Goal: Information Seeking & Learning: Learn about a topic

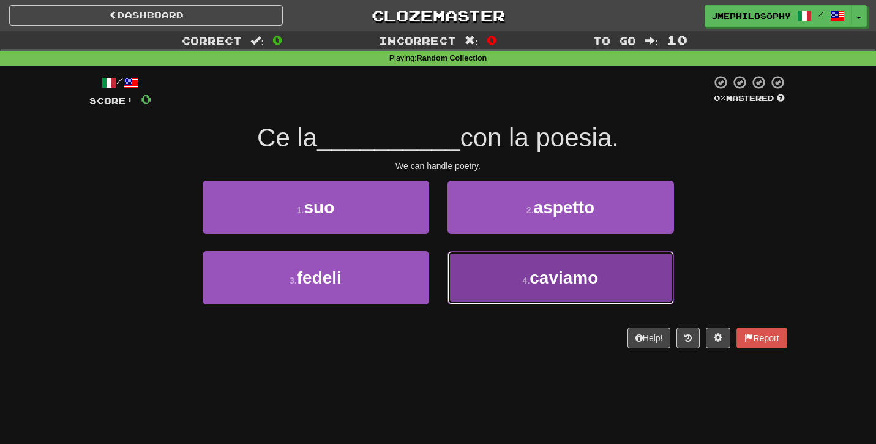
click at [546, 296] on button "4 . [GEOGRAPHIC_DATA]" at bounding box center [561, 277] width 227 height 53
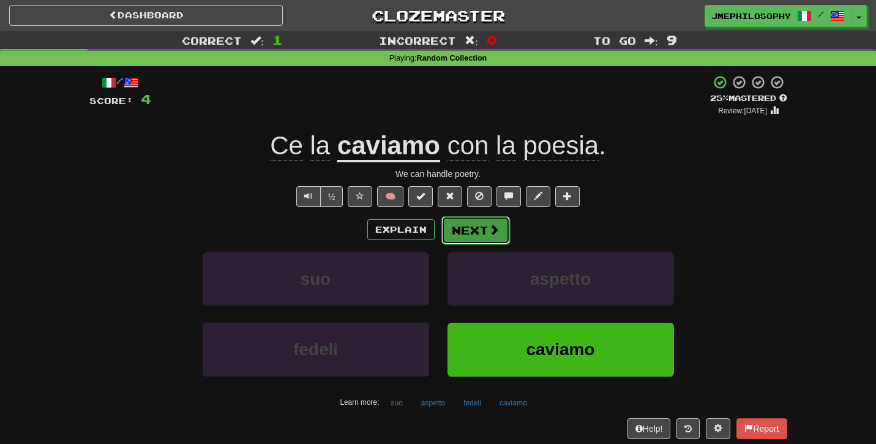
click at [487, 236] on button "Next" at bounding box center [476, 230] width 69 height 28
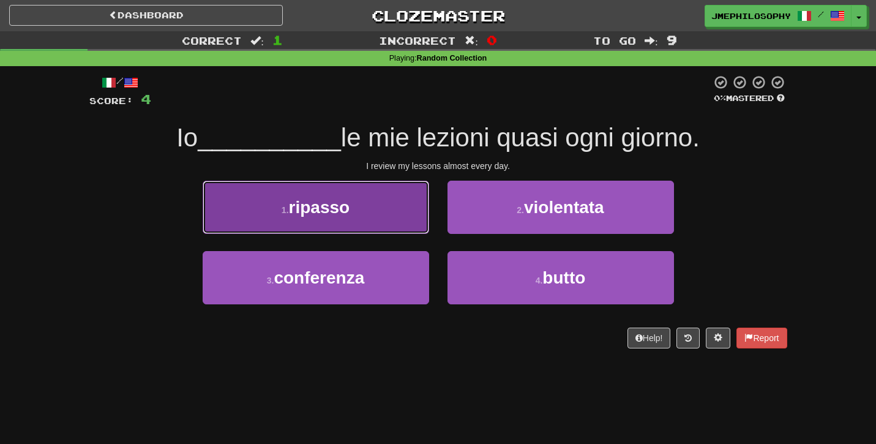
click at [369, 219] on button "1 . [GEOGRAPHIC_DATA]" at bounding box center [316, 207] width 227 height 53
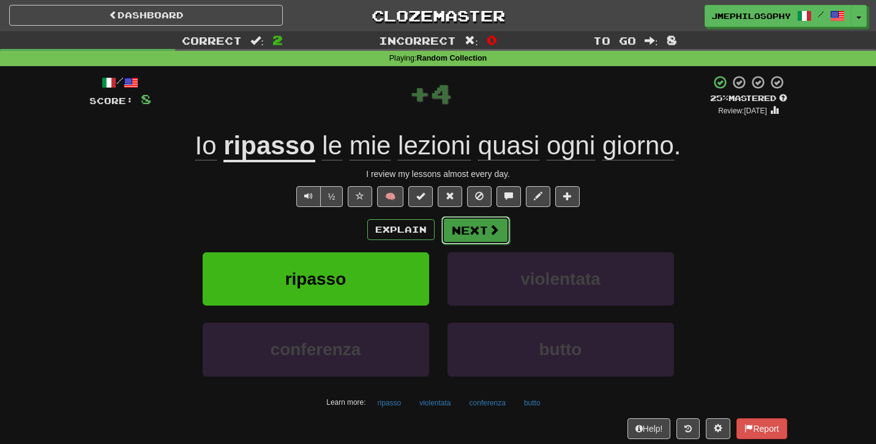
click at [478, 232] on button "Next" at bounding box center [476, 230] width 69 height 28
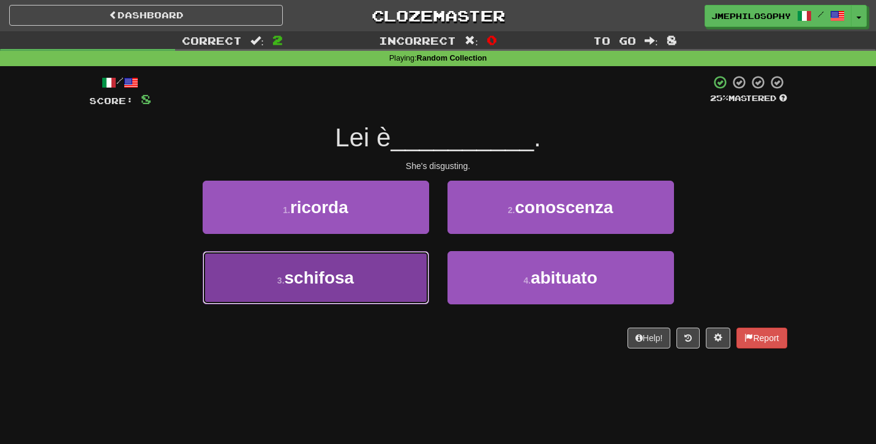
click at [364, 269] on button "3 . schifosa" at bounding box center [316, 277] width 227 height 53
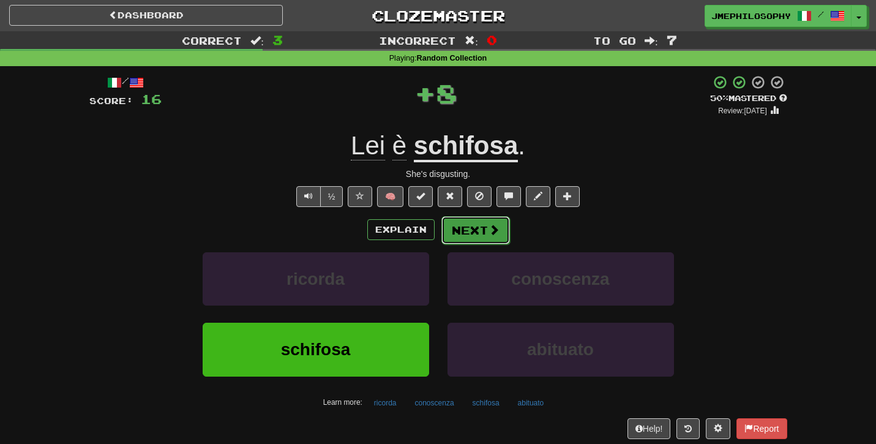
click at [462, 232] on button "Next" at bounding box center [476, 230] width 69 height 28
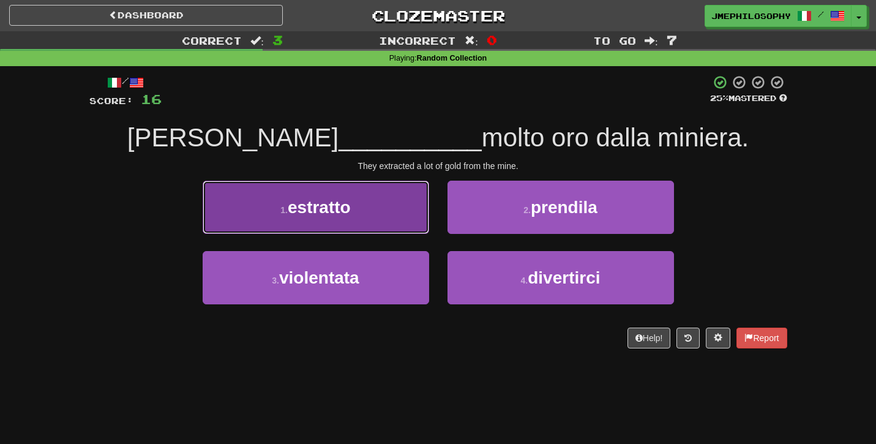
click at [307, 217] on button "1 . estratto" at bounding box center [316, 207] width 227 height 53
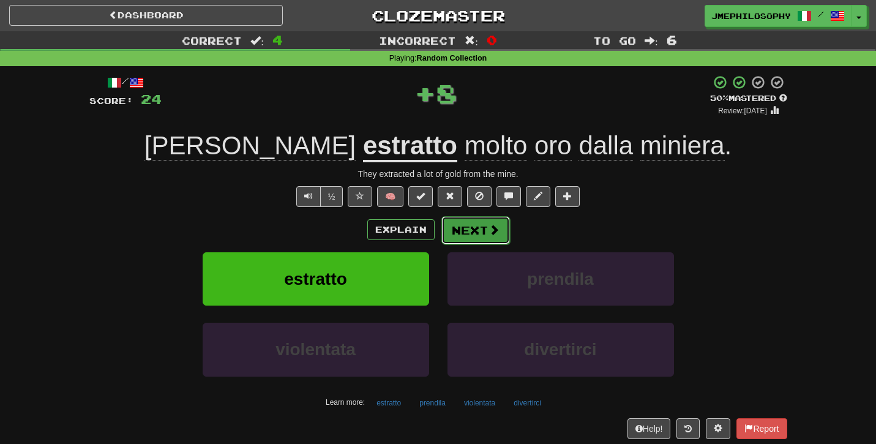
click at [491, 227] on span at bounding box center [494, 229] width 11 height 11
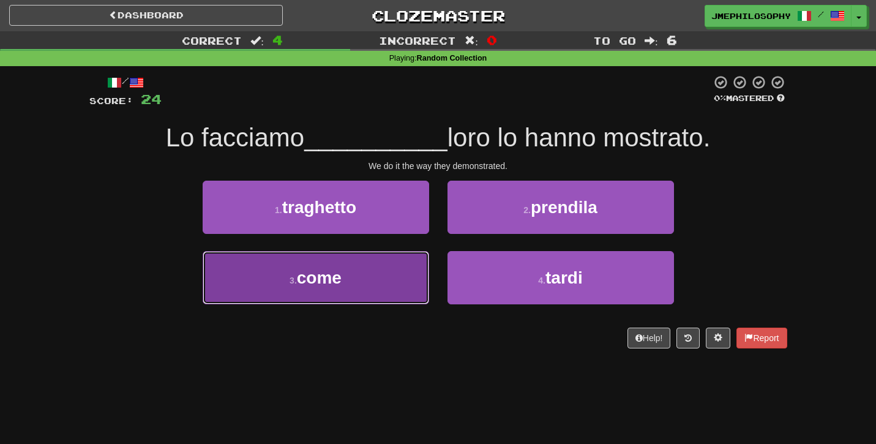
click at [324, 268] on span "come" at bounding box center [319, 277] width 45 height 19
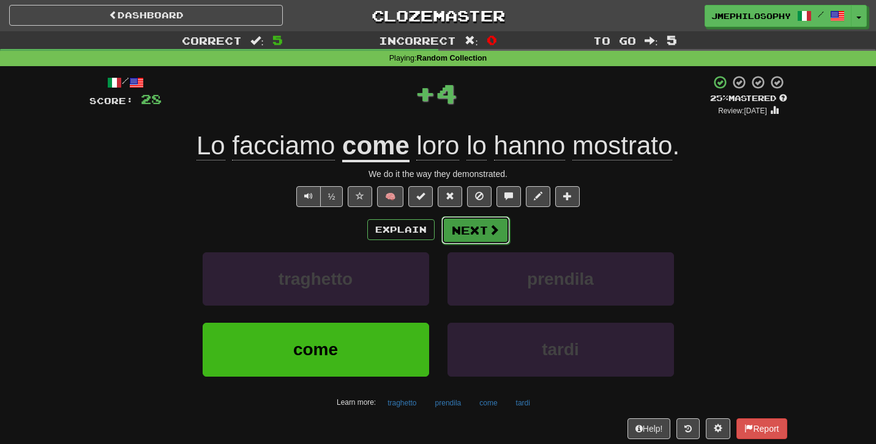
click at [483, 227] on button "Next" at bounding box center [476, 230] width 69 height 28
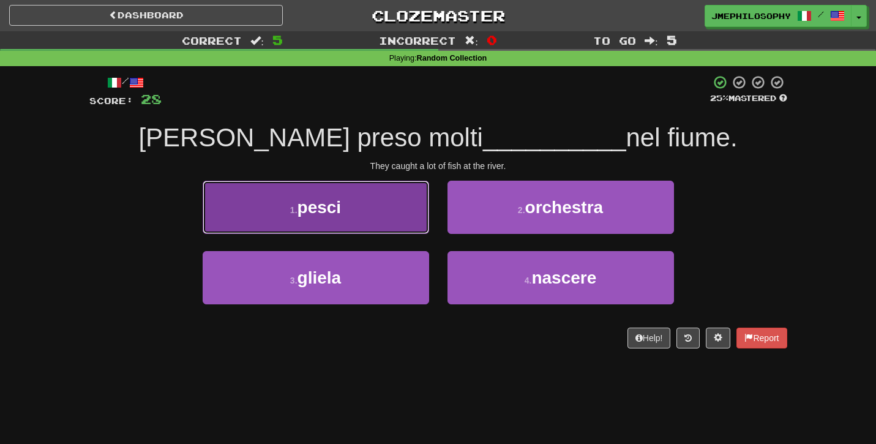
click at [334, 214] on span "pesci" at bounding box center [320, 207] width 44 height 19
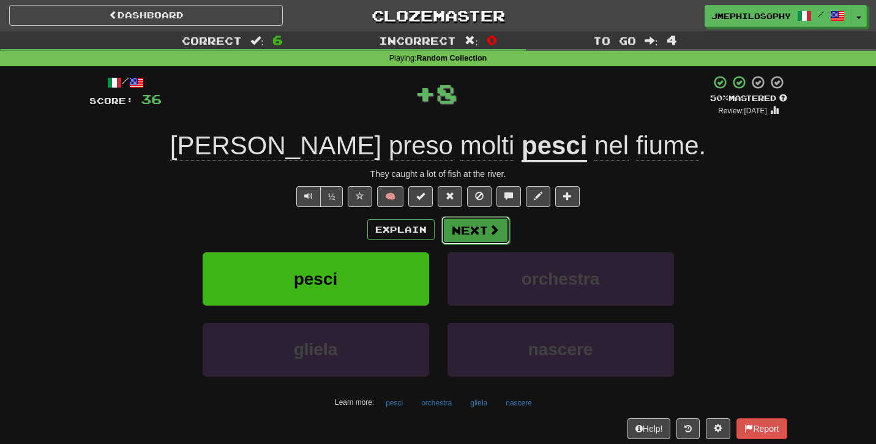
click at [480, 229] on button "Next" at bounding box center [476, 230] width 69 height 28
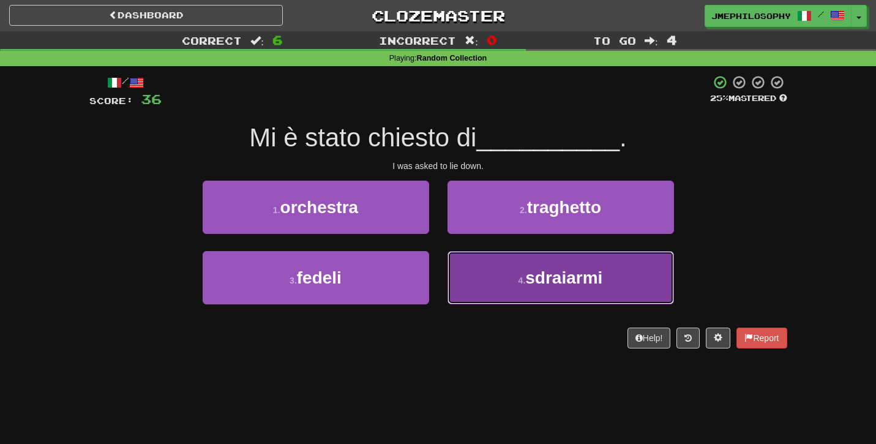
click at [560, 268] on span "sdraiarmi" at bounding box center [564, 277] width 77 height 19
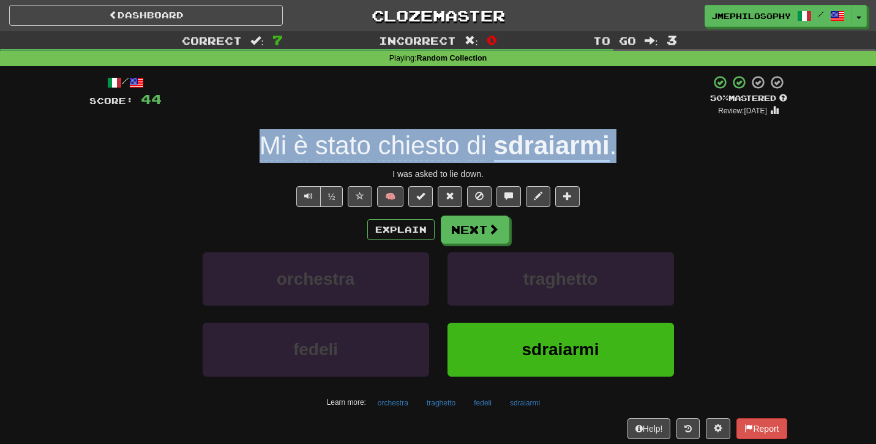
drag, startPoint x: 627, startPoint y: 143, endPoint x: 263, endPoint y: 141, distance: 363.8
click at [263, 141] on div "Mi è stato chiesto di sdraiarmi ." at bounding box center [438, 146] width 698 height 34
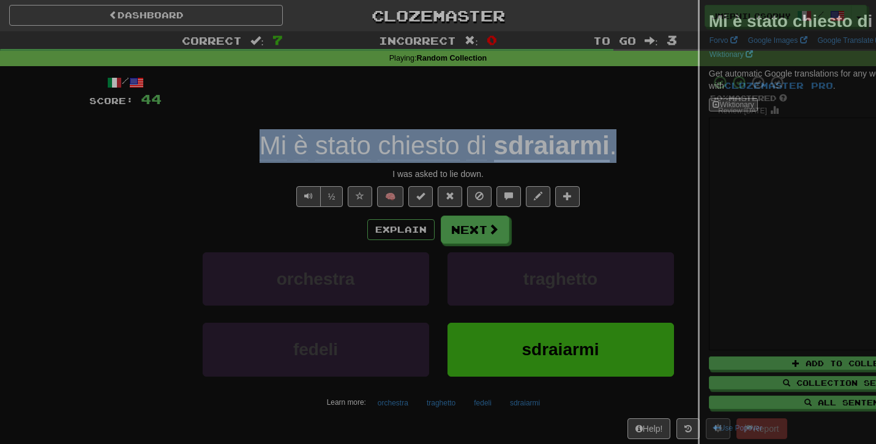
copy div "Mi è stato chiesto di sdraiarmi ."
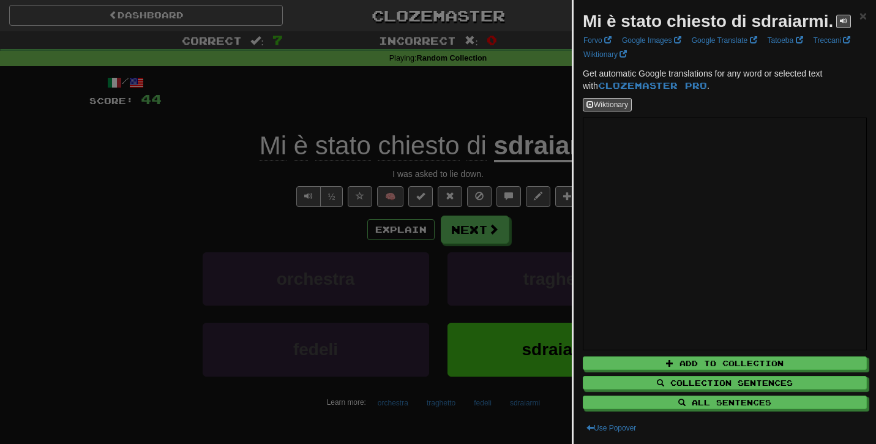
click at [483, 105] on div at bounding box center [438, 222] width 876 height 444
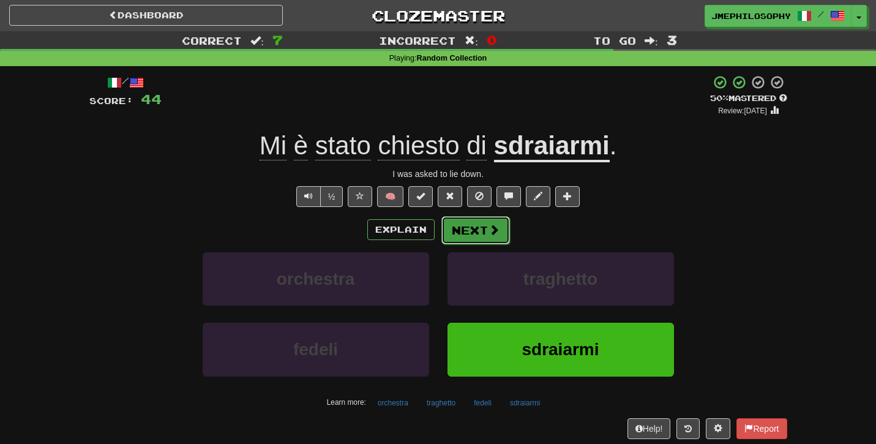
click at [471, 227] on button "Next" at bounding box center [476, 230] width 69 height 28
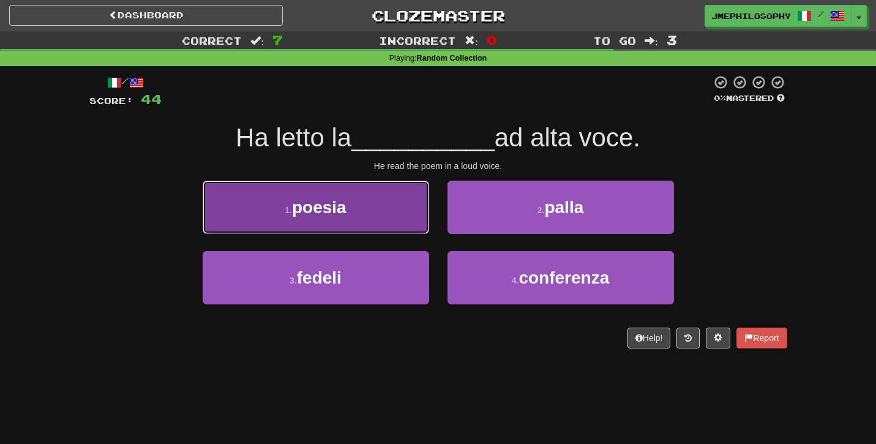
click at [338, 222] on button "1 . poesia" at bounding box center [316, 207] width 227 height 53
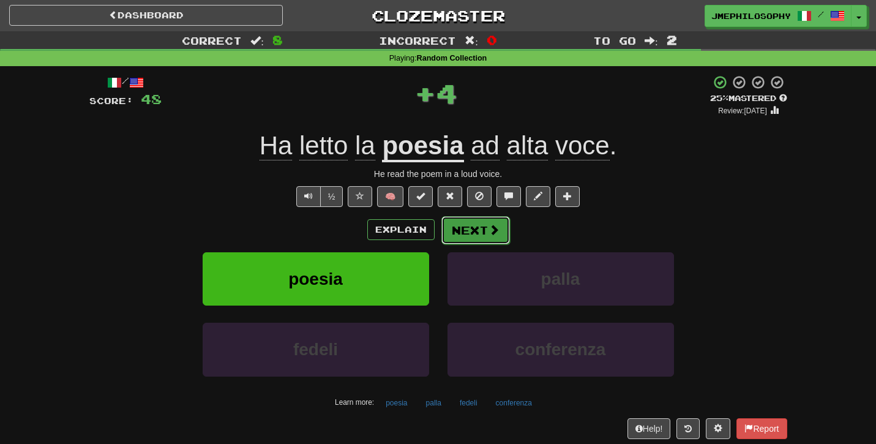
click at [476, 236] on button "Next" at bounding box center [476, 230] width 69 height 28
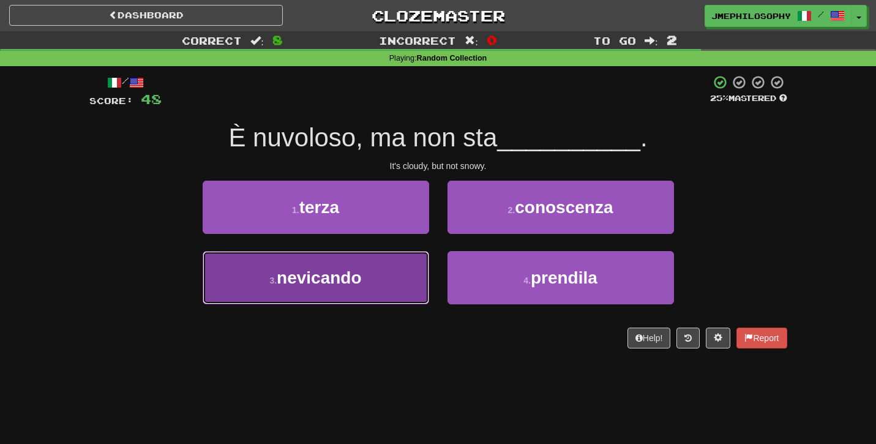
click at [372, 270] on button "3 . nevicando" at bounding box center [316, 277] width 227 height 53
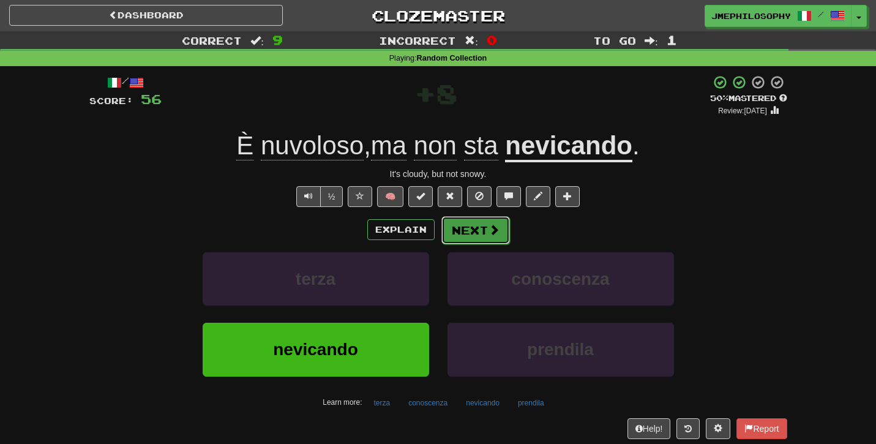
click at [479, 231] on button "Next" at bounding box center [476, 230] width 69 height 28
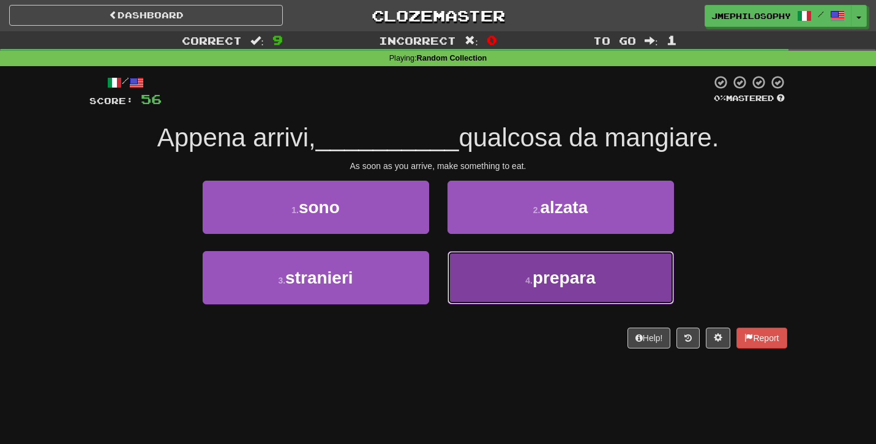
click at [526, 277] on small "4 ." at bounding box center [529, 281] width 7 height 10
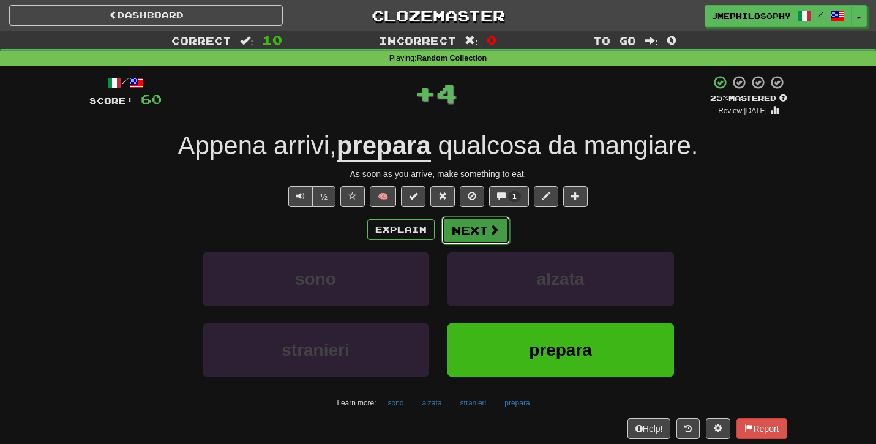
click at [470, 230] on button "Next" at bounding box center [476, 230] width 69 height 28
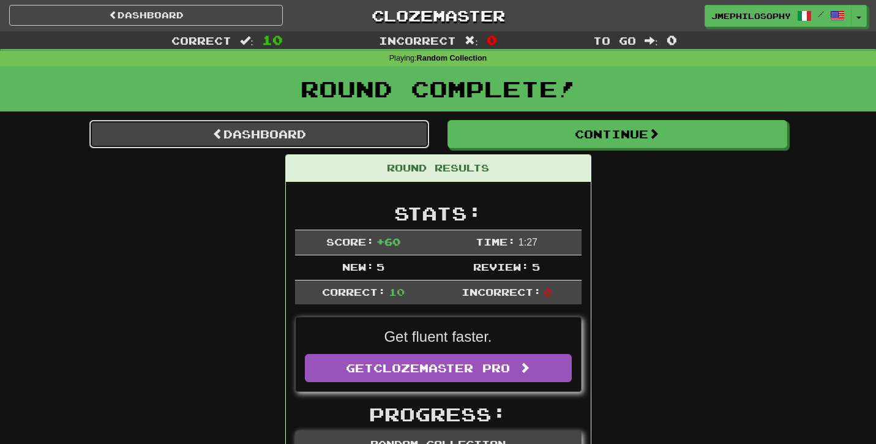
click at [232, 134] on link "Dashboard" at bounding box center [259, 134] width 340 height 28
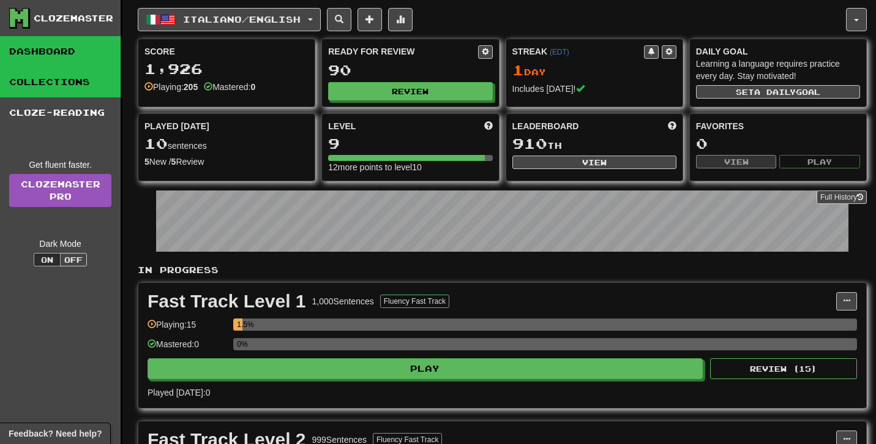
click at [73, 80] on link "Collections" at bounding box center [60, 82] width 121 height 31
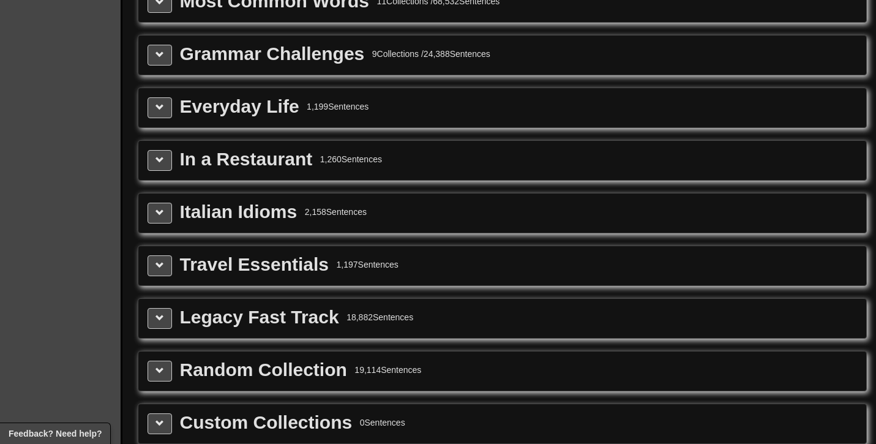
scroll to position [1411, 0]
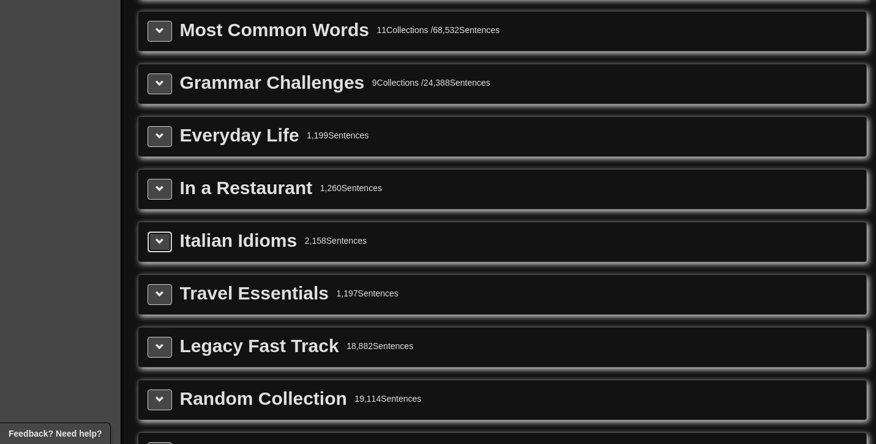
click at [162, 246] on span at bounding box center [160, 241] width 9 height 9
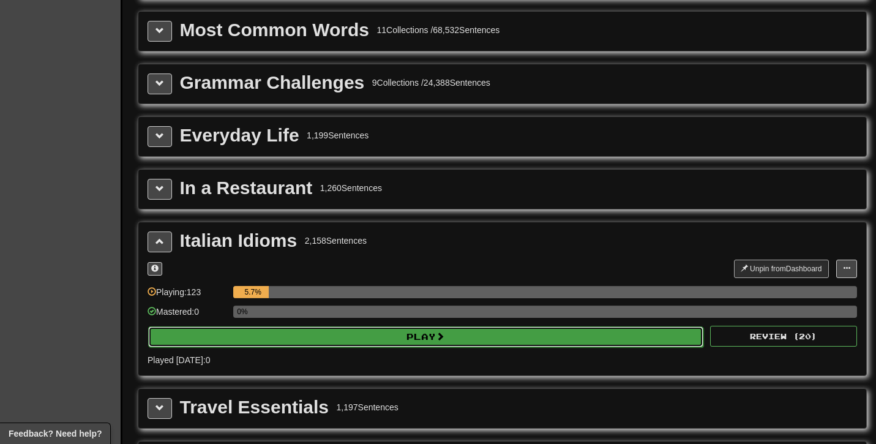
click at [363, 347] on button "Play" at bounding box center [426, 336] width 556 height 21
select select "**"
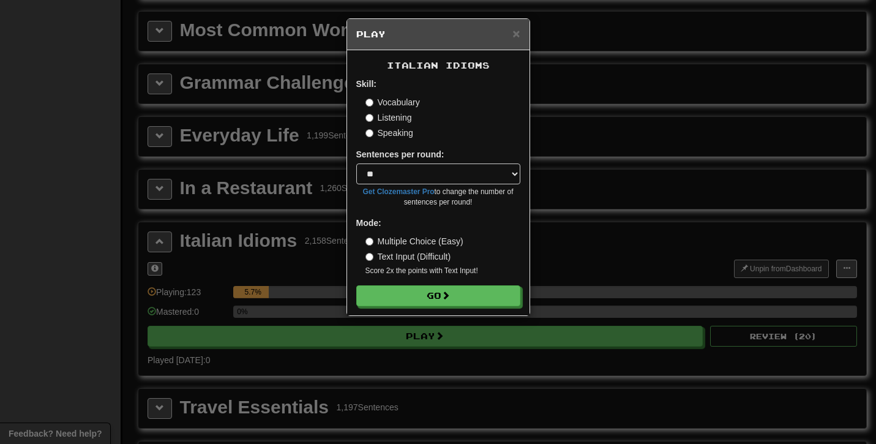
click at [393, 119] on label "Listening" at bounding box center [389, 117] width 47 height 12
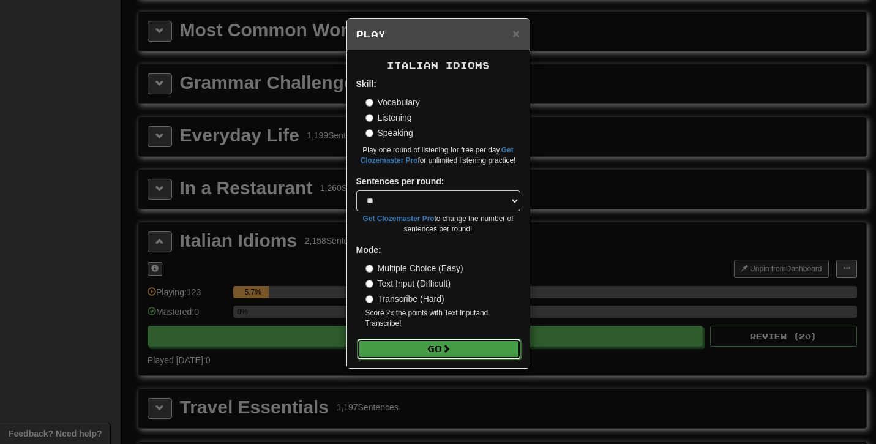
click at [420, 345] on button "Go" at bounding box center [439, 349] width 164 height 21
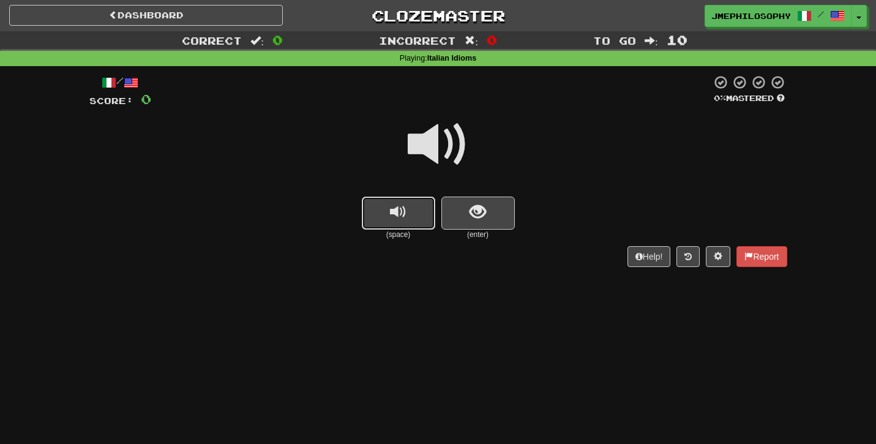
click at [397, 216] on span "replay audio" at bounding box center [398, 212] width 17 height 17
click at [473, 217] on span "show sentence" at bounding box center [478, 212] width 17 height 17
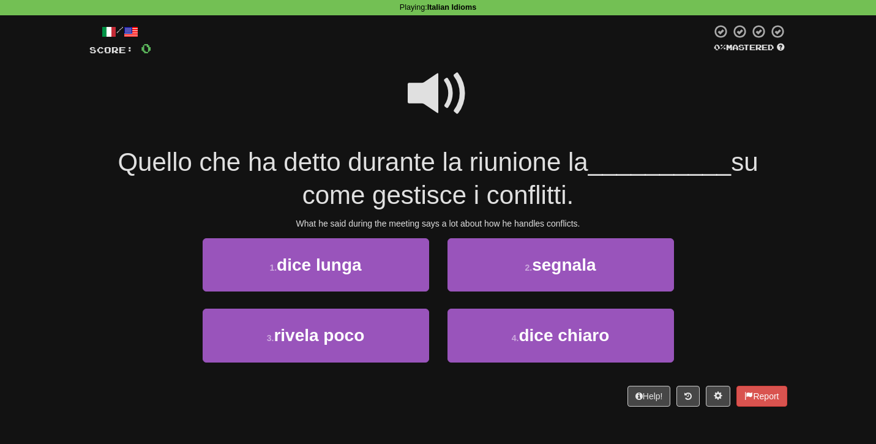
scroll to position [62, 0]
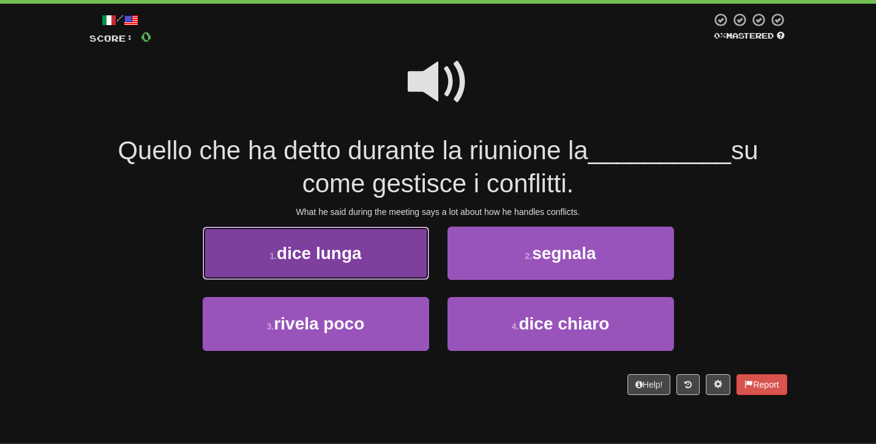
click at [342, 259] on span "dice lunga" at bounding box center [319, 253] width 85 height 19
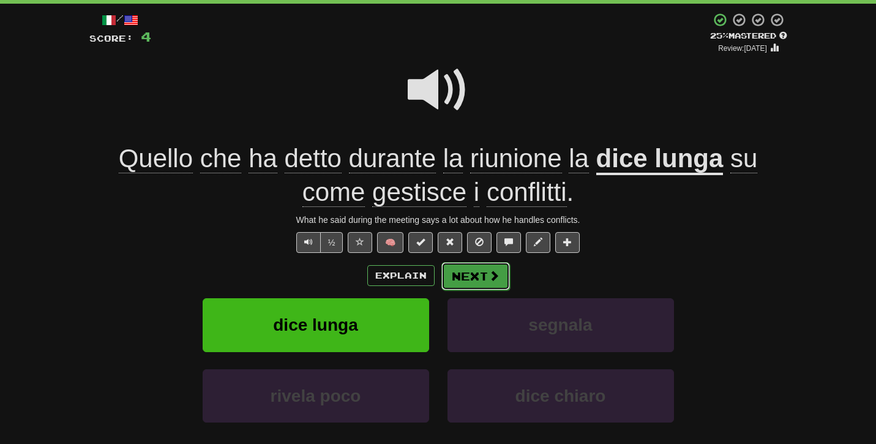
click at [454, 271] on button "Next" at bounding box center [476, 276] width 69 height 28
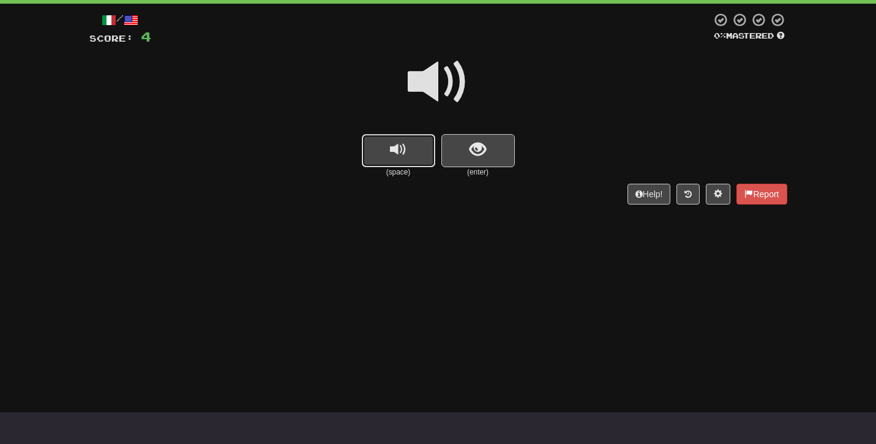
click at [397, 158] on span "replay audio" at bounding box center [398, 149] width 17 height 17
click at [478, 151] on span "show sentence" at bounding box center [478, 149] width 17 height 17
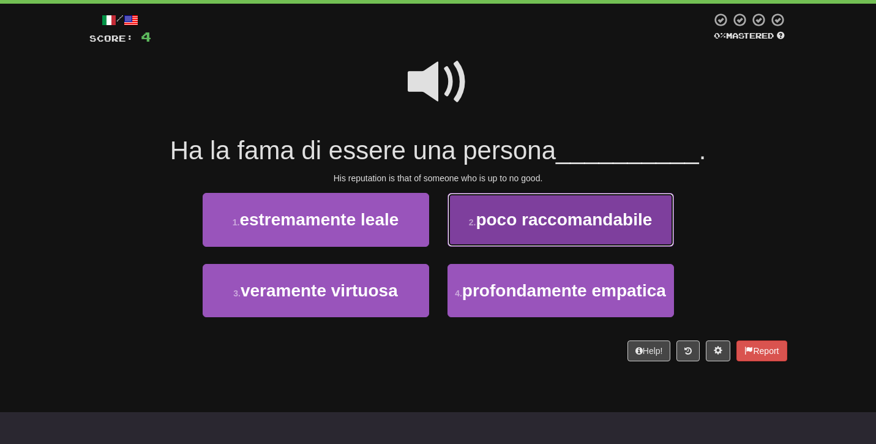
click at [532, 230] on button "2 . poco raccomandabile" at bounding box center [561, 219] width 227 height 53
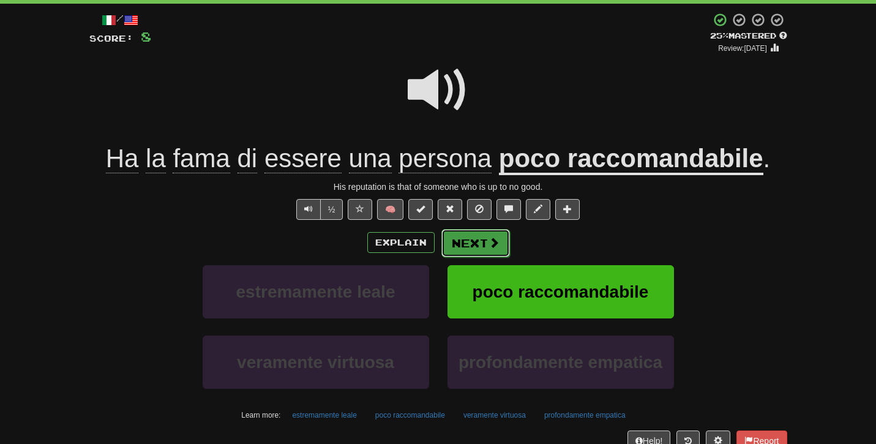
click at [466, 241] on button "Next" at bounding box center [476, 243] width 69 height 28
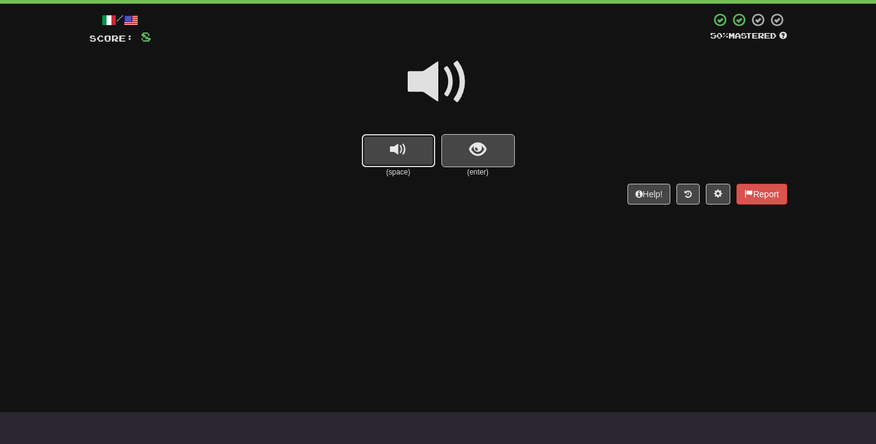
click at [401, 153] on span "replay audio" at bounding box center [398, 149] width 17 height 17
click at [480, 157] on span "show sentence" at bounding box center [478, 149] width 17 height 17
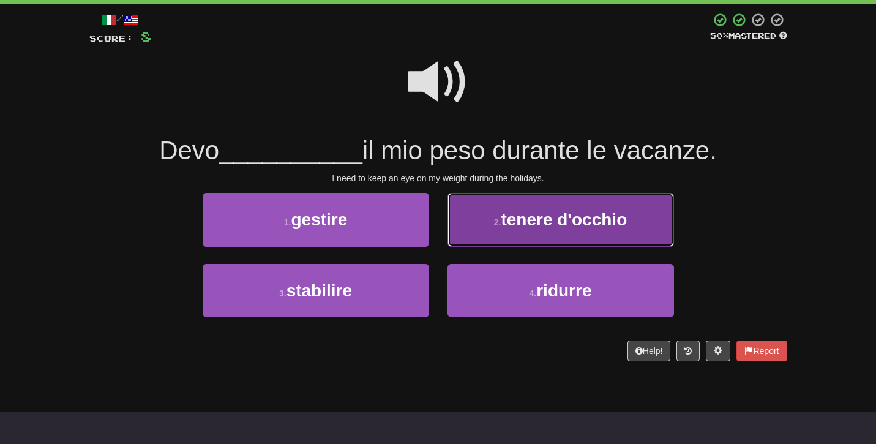
click at [570, 224] on span "tenere d'occhio" at bounding box center [564, 219] width 126 height 19
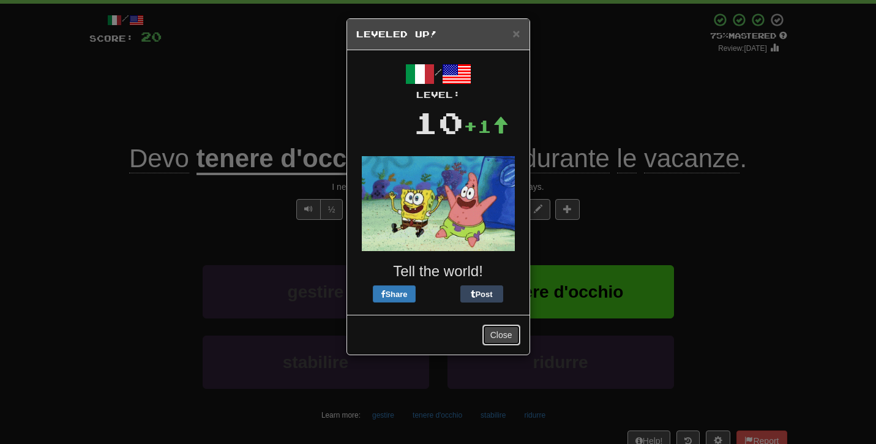
click at [502, 342] on button "Close" at bounding box center [502, 335] width 38 height 21
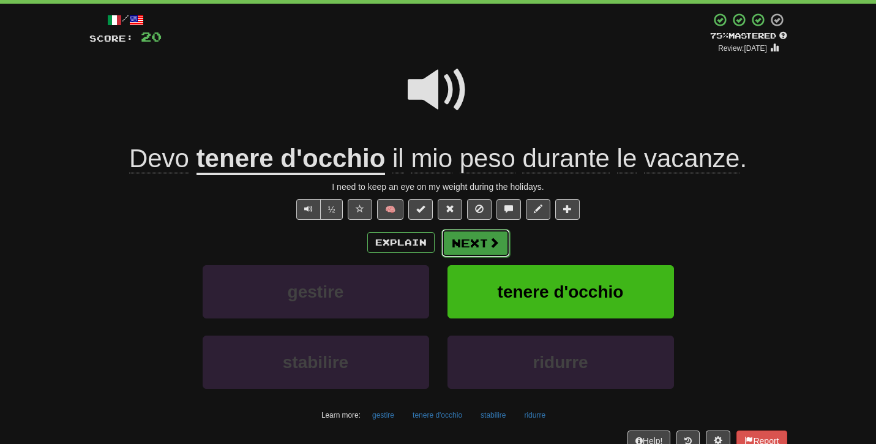
click at [475, 238] on button "Next" at bounding box center [476, 243] width 69 height 28
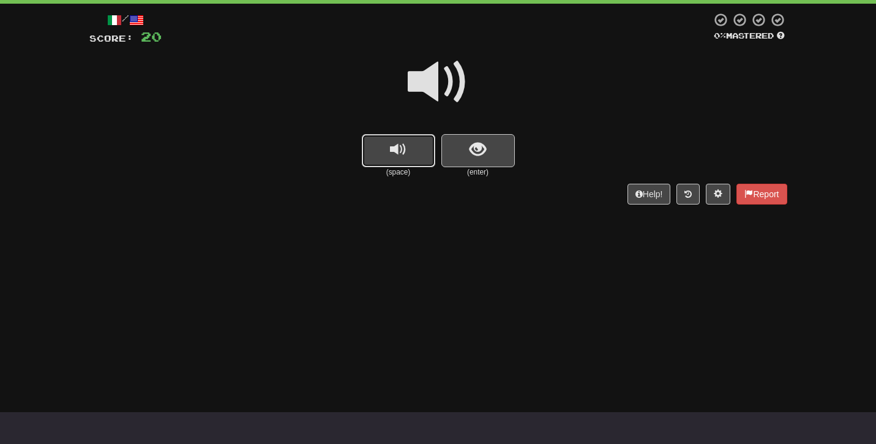
click at [406, 157] on span "replay audio" at bounding box center [398, 149] width 17 height 17
click at [469, 140] on button "show sentence" at bounding box center [478, 150] width 73 height 33
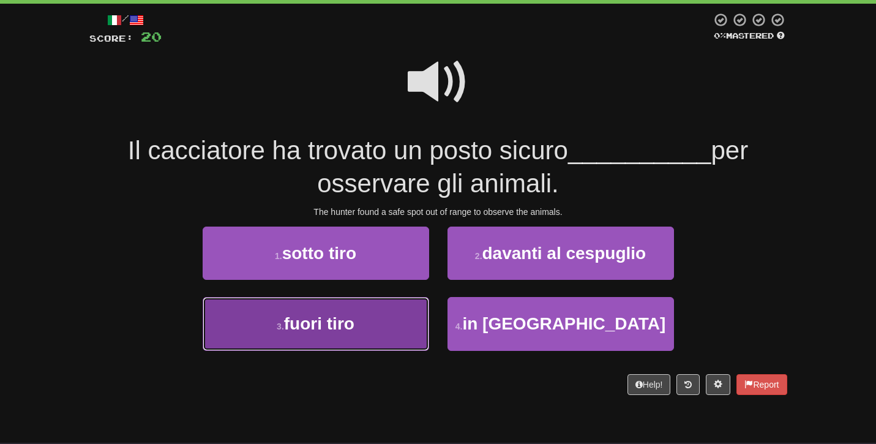
click at [326, 321] on span "fuori tiro" at bounding box center [319, 323] width 70 height 19
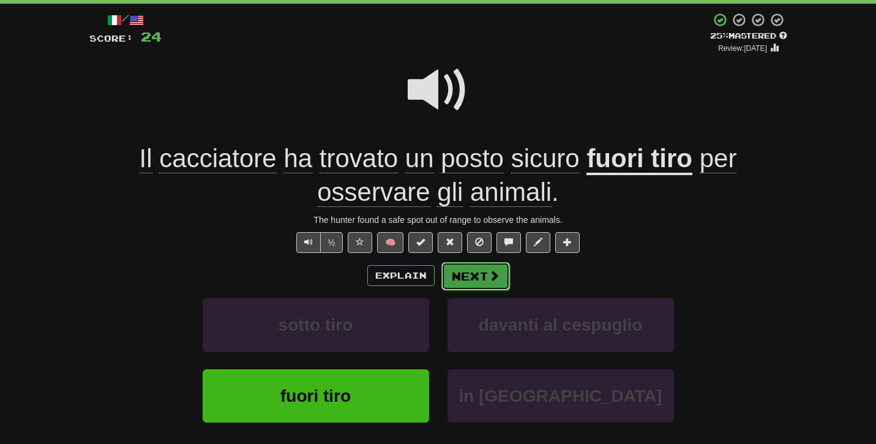
click at [467, 279] on button "Next" at bounding box center [476, 276] width 69 height 28
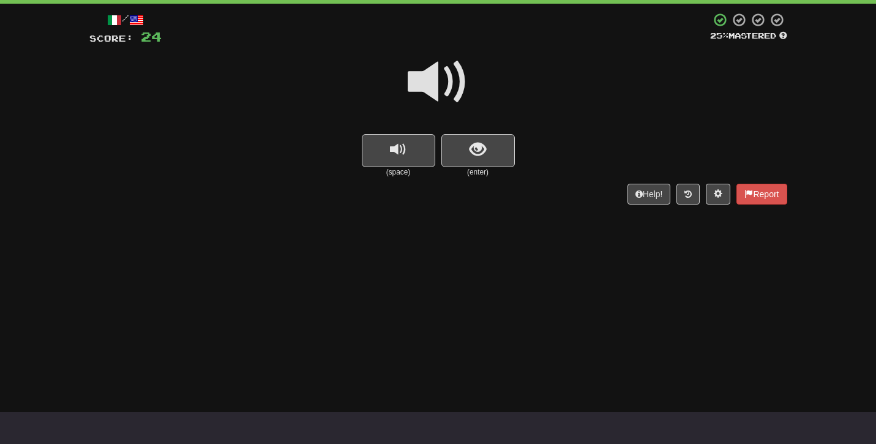
click at [391, 168] on small "(space)" at bounding box center [398, 172] width 73 height 10
click at [389, 162] on button "replay audio" at bounding box center [398, 150] width 73 height 33
click at [473, 153] on span "show sentence" at bounding box center [478, 149] width 17 height 17
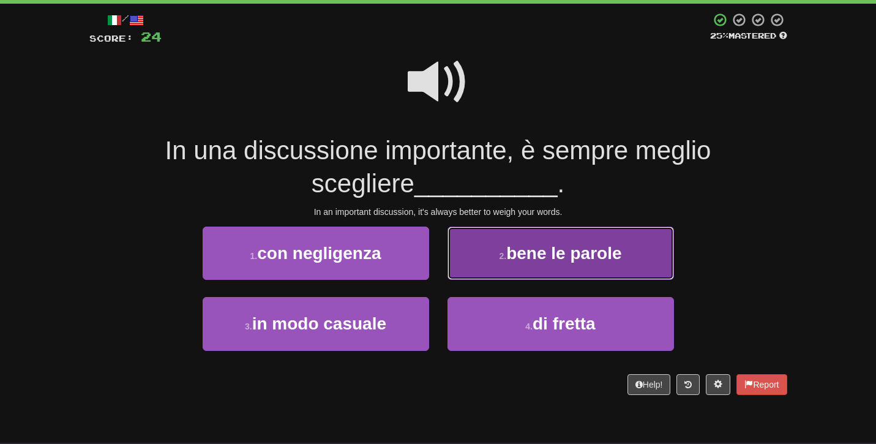
click at [514, 261] on span "bene le parole" at bounding box center [564, 253] width 115 height 19
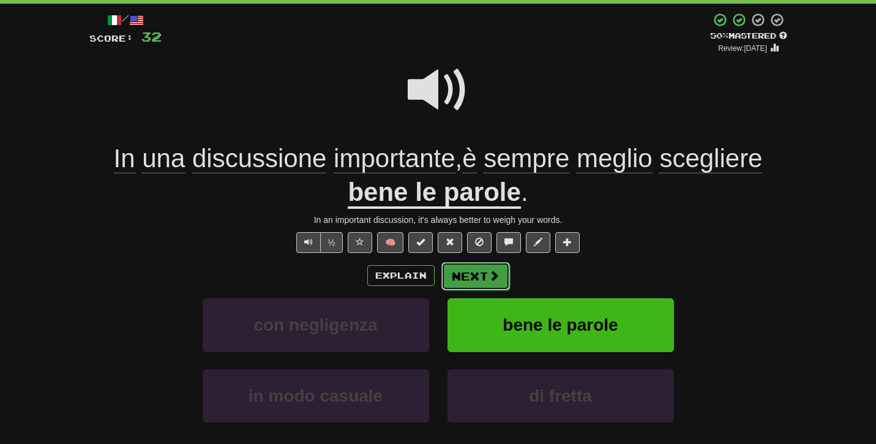
click at [489, 273] on span at bounding box center [494, 275] width 11 height 11
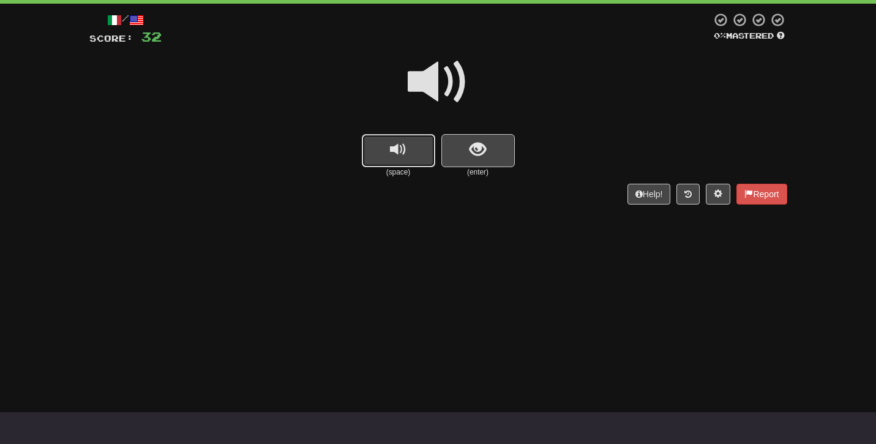
click at [394, 154] on span "replay audio" at bounding box center [398, 149] width 17 height 17
click at [475, 154] on span "show sentence" at bounding box center [478, 149] width 17 height 17
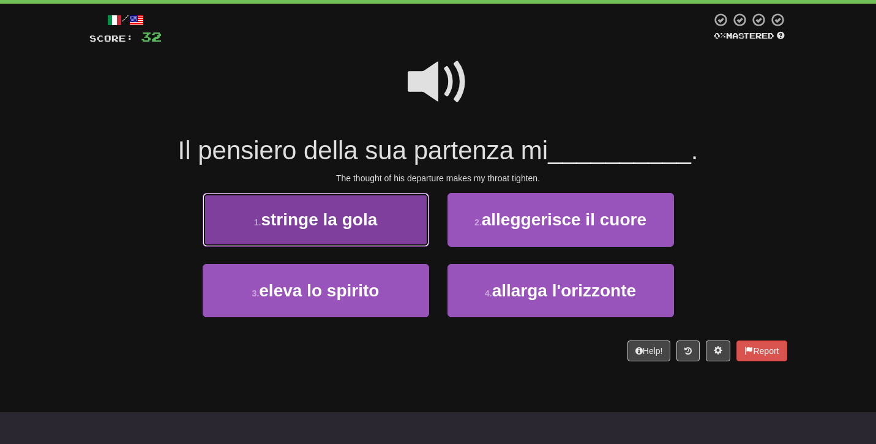
click at [326, 211] on span "stringe la gola" at bounding box center [319, 219] width 116 height 19
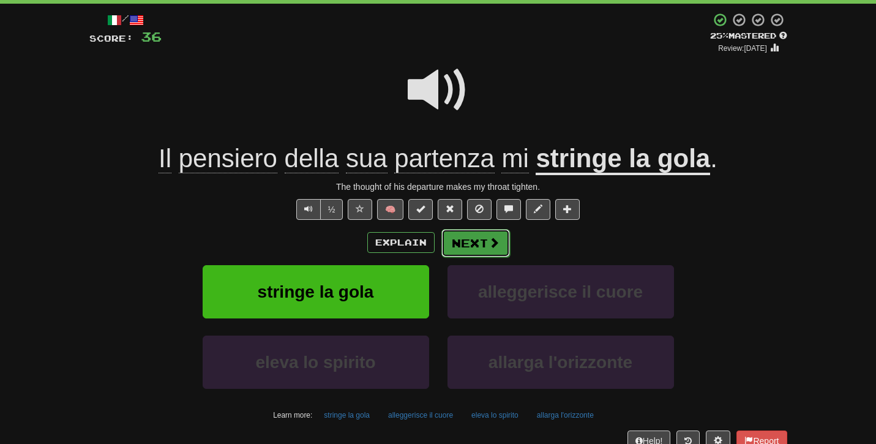
click at [486, 243] on button "Next" at bounding box center [476, 243] width 69 height 28
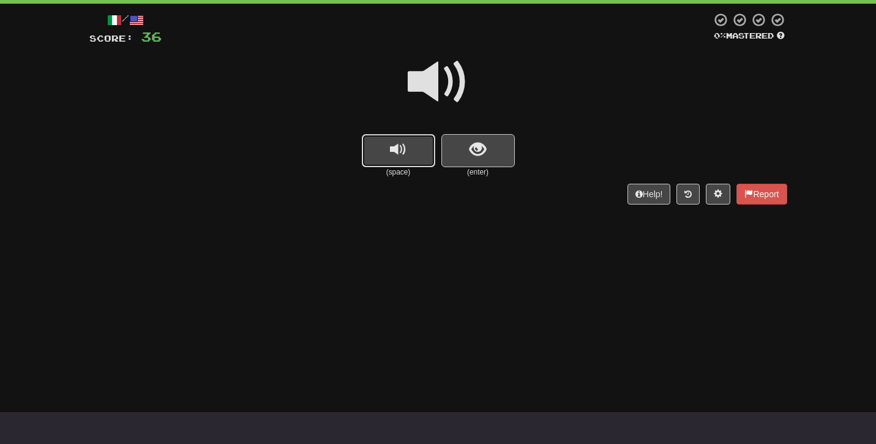
click at [396, 156] on span "replay audio" at bounding box center [398, 149] width 17 height 17
click at [486, 150] on button "show sentence" at bounding box center [478, 150] width 73 height 33
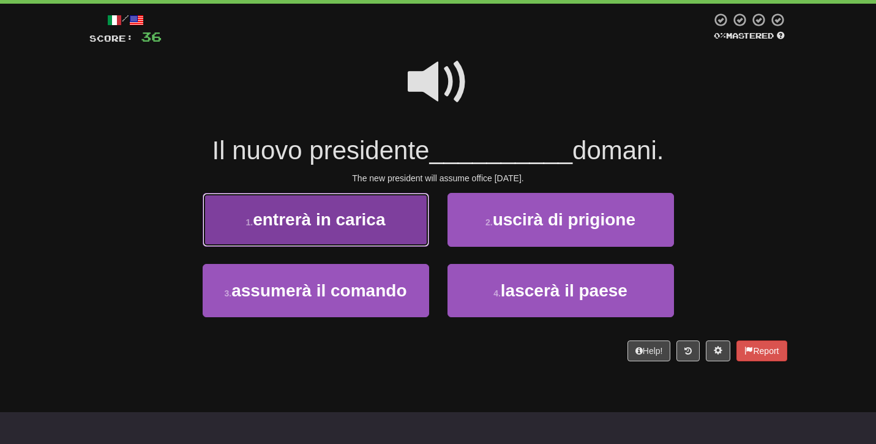
click at [341, 214] on span "entrerà in carica" at bounding box center [319, 219] width 132 height 19
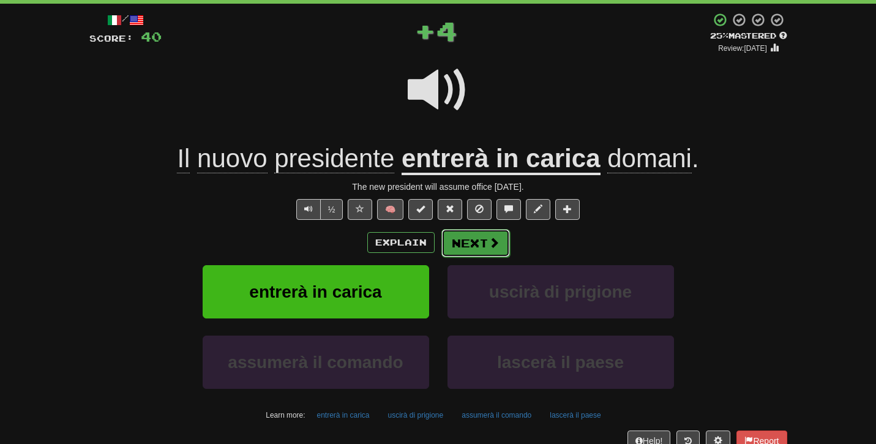
click at [477, 246] on button "Next" at bounding box center [476, 243] width 69 height 28
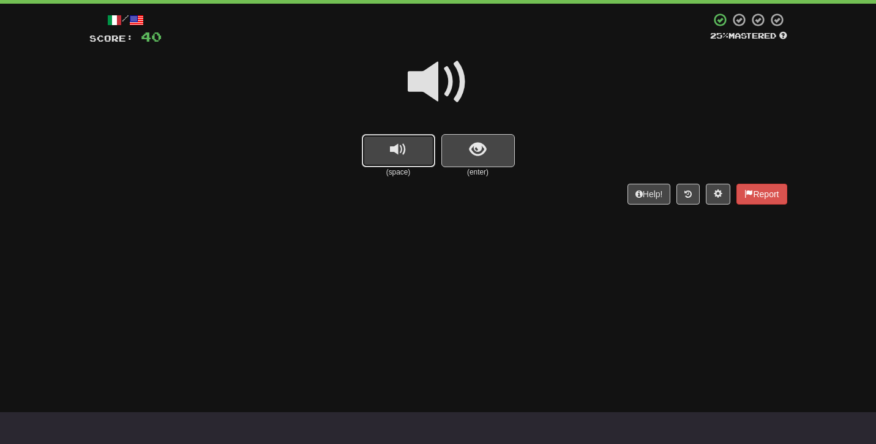
click at [397, 152] on span "replay audio" at bounding box center [398, 149] width 17 height 17
click at [494, 153] on button "show sentence" at bounding box center [478, 150] width 73 height 33
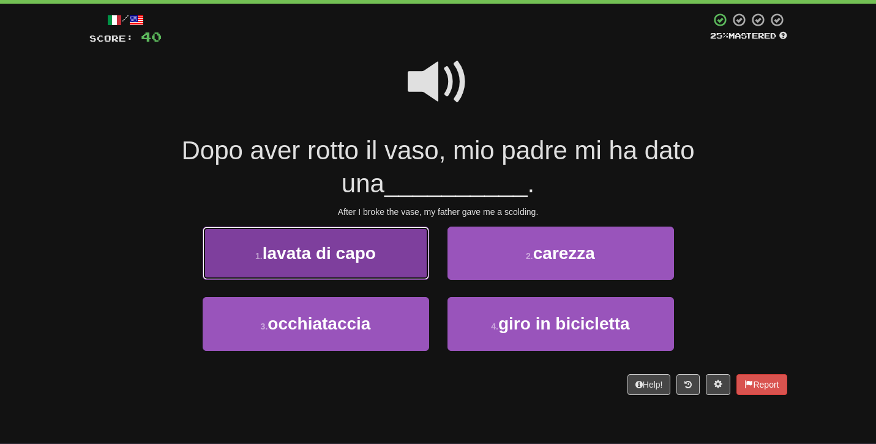
click at [311, 262] on span "lavata di capo" at bounding box center [319, 253] width 113 height 19
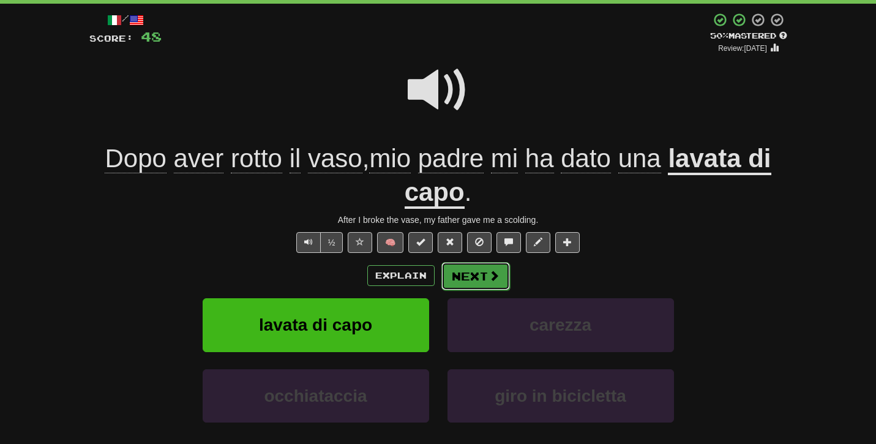
click at [470, 271] on button "Next" at bounding box center [476, 276] width 69 height 28
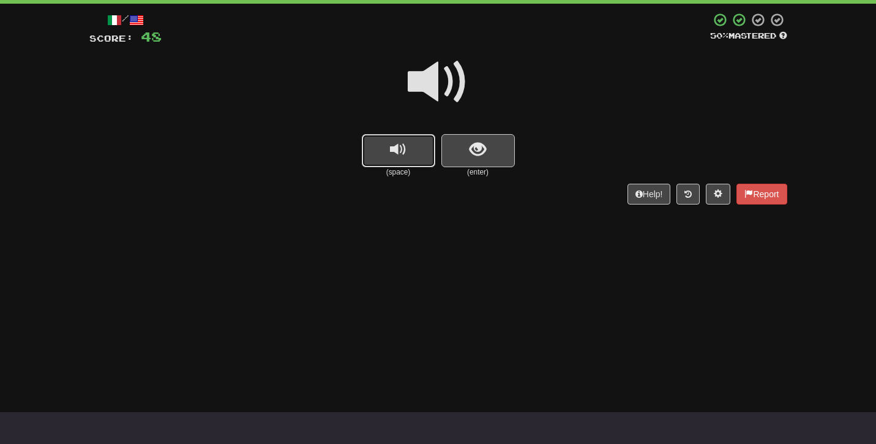
click at [399, 151] on span "replay audio" at bounding box center [398, 149] width 17 height 17
click at [469, 151] on button "show sentence" at bounding box center [478, 150] width 73 height 33
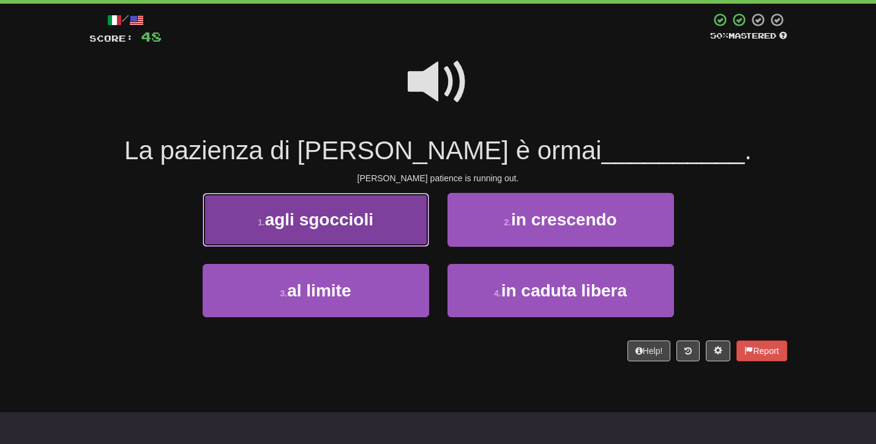
click at [354, 225] on span "agli sgoccioli" at bounding box center [319, 219] width 108 height 19
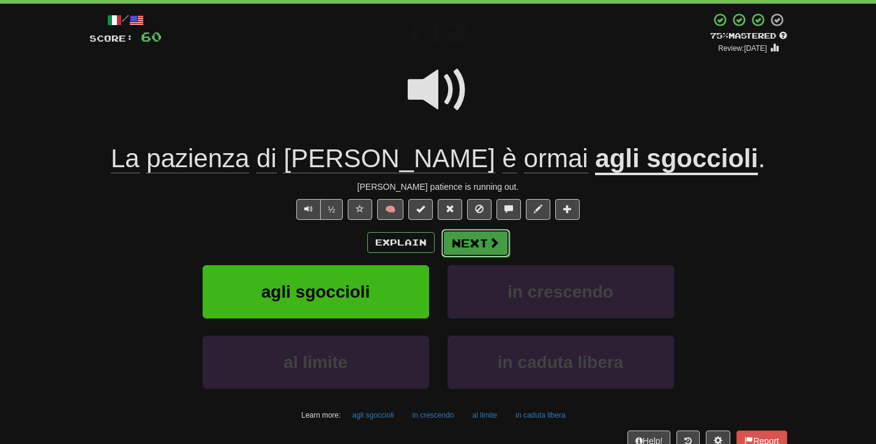
click at [464, 241] on button "Next" at bounding box center [476, 243] width 69 height 28
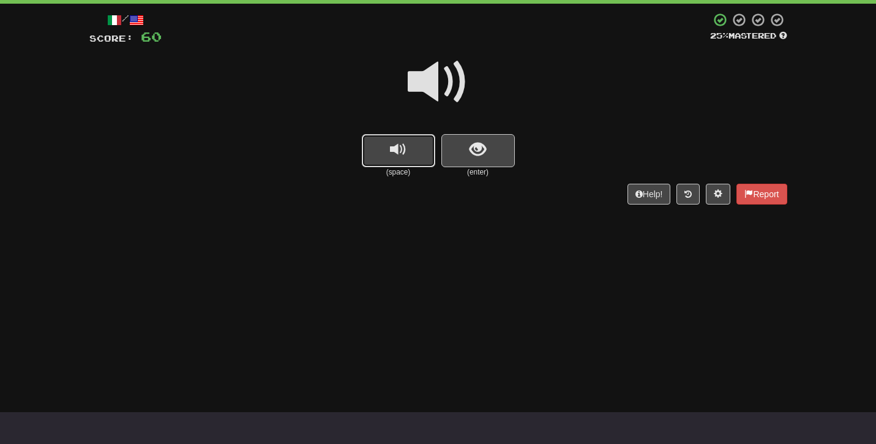
click at [384, 151] on button "replay audio" at bounding box center [398, 150] width 73 height 33
click at [405, 150] on span "replay audio" at bounding box center [398, 149] width 17 height 17
click at [459, 153] on button "show sentence" at bounding box center [478, 150] width 73 height 33
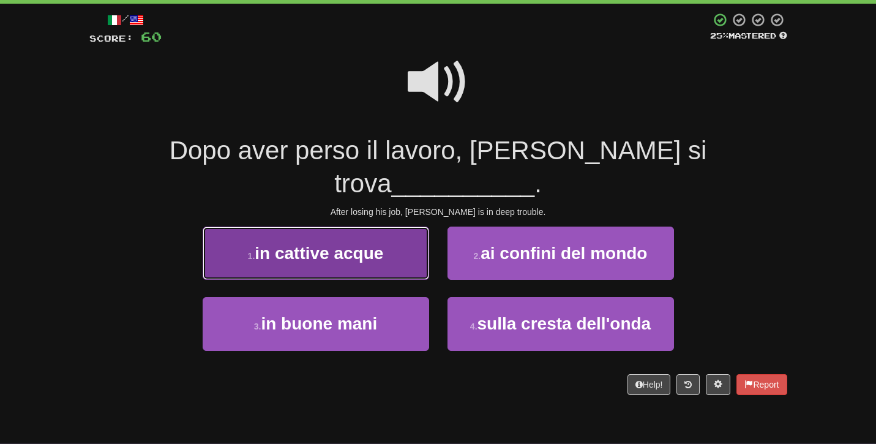
click at [349, 227] on button "1 . in cattive acque" at bounding box center [316, 253] width 227 height 53
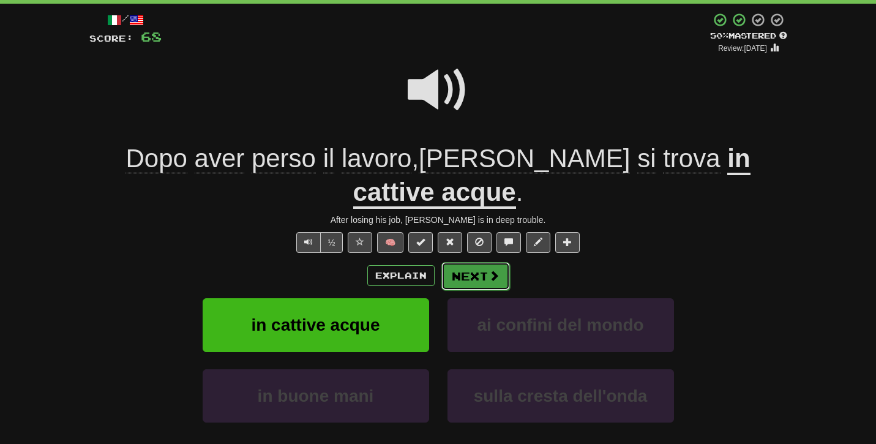
click at [484, 262] on button "Next" at bounding box center [476, 276] width 69 height 28
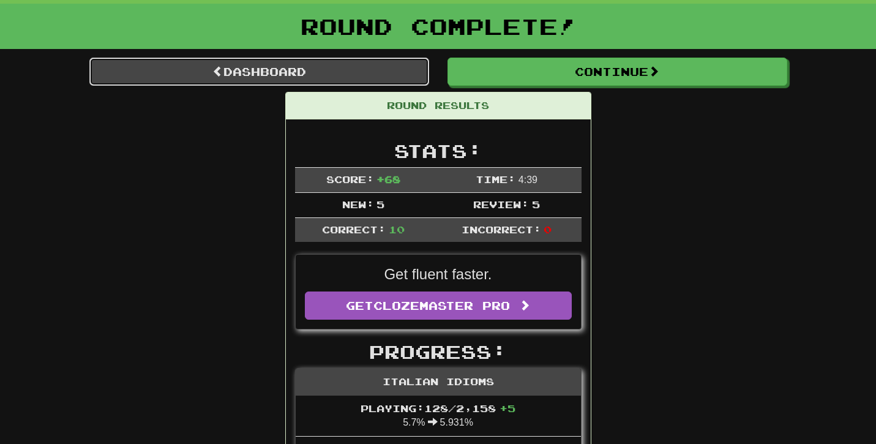
click at [319, 77] on link "Dashboard" at bounding box center [259, 72] width 340 height 28
